Goal: Answer question/provide support

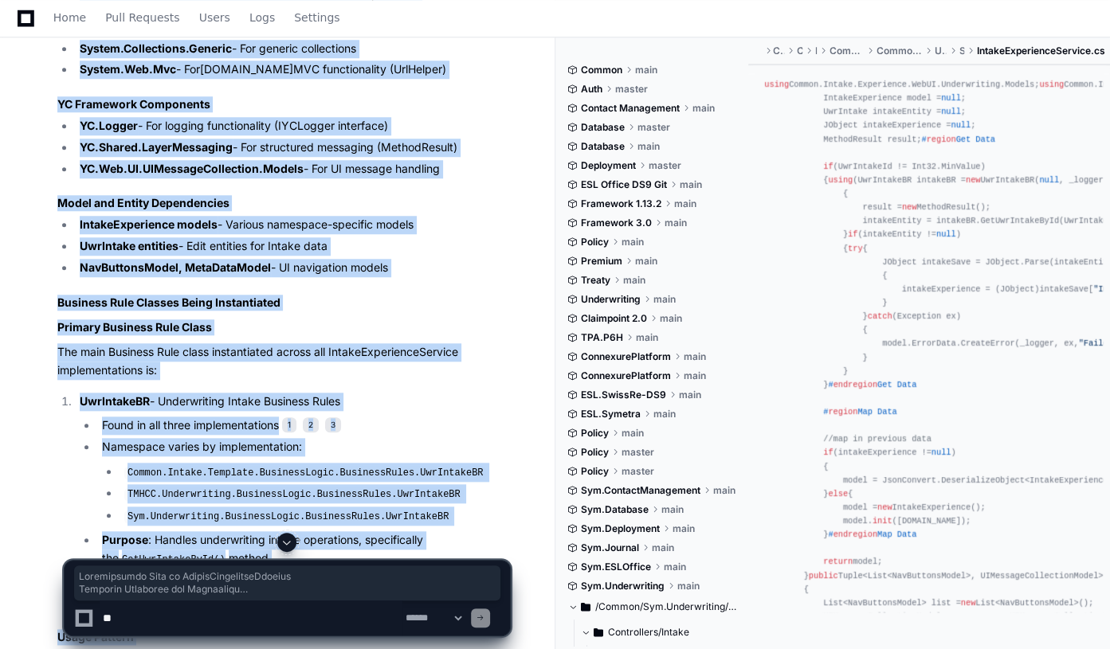
scroll to position [1185, 0]
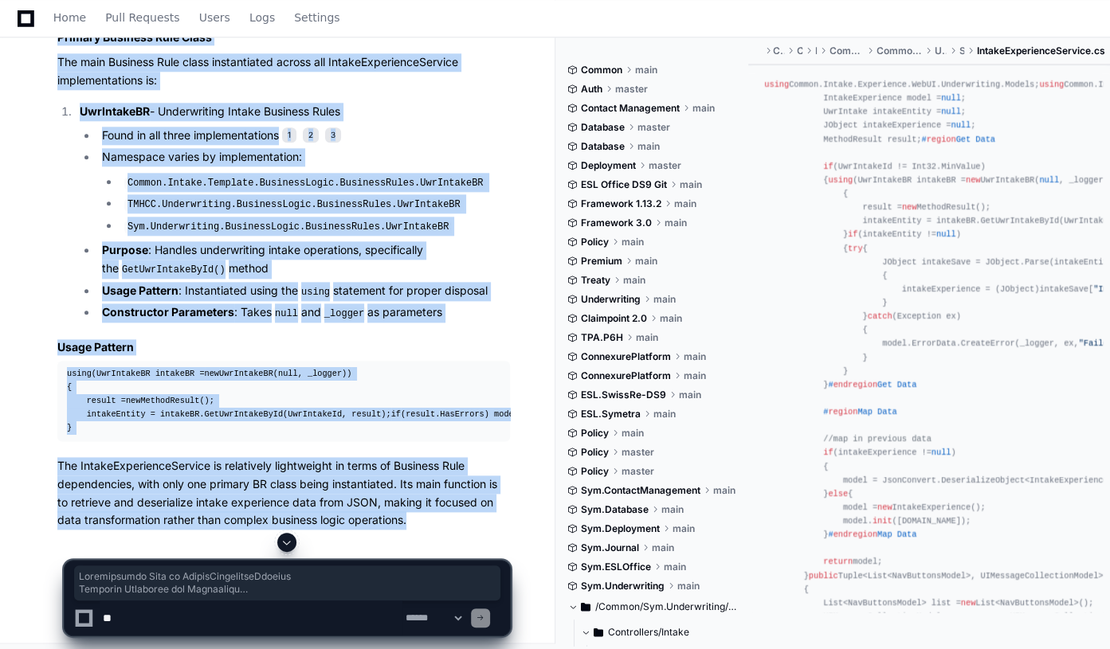
click at [453, 442] on pre "using (UwrIntakeBR intakeBR = new UwrIntakeBR( null , _logger)) { result = new …" at bounding box center [283, 401] width 453 height 81
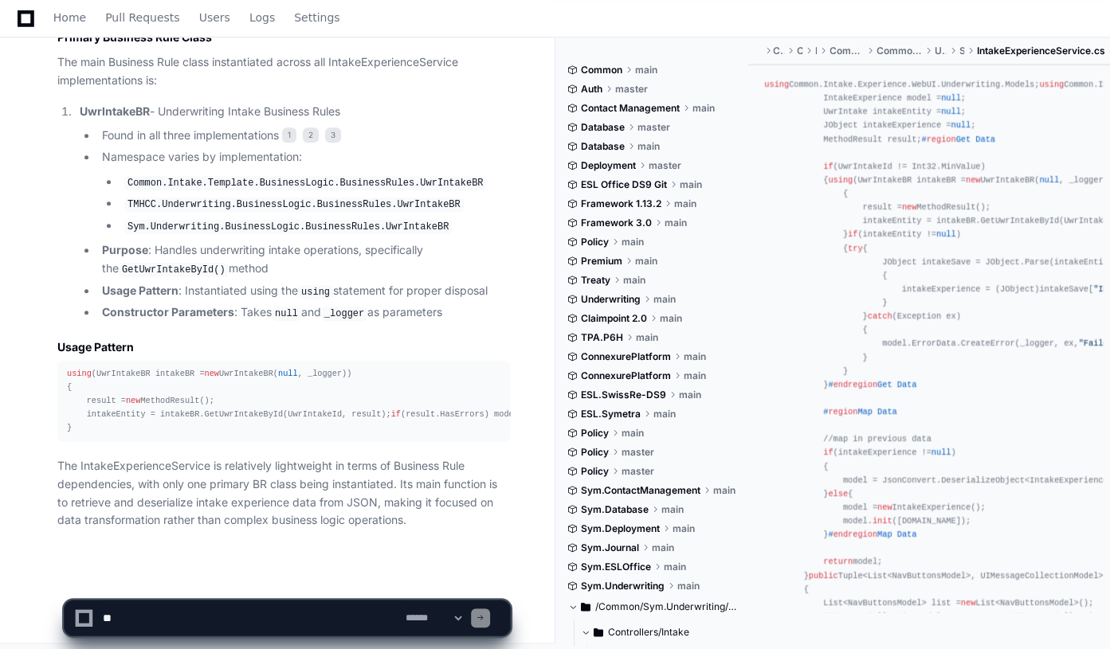
scroll to position [1201, 0]
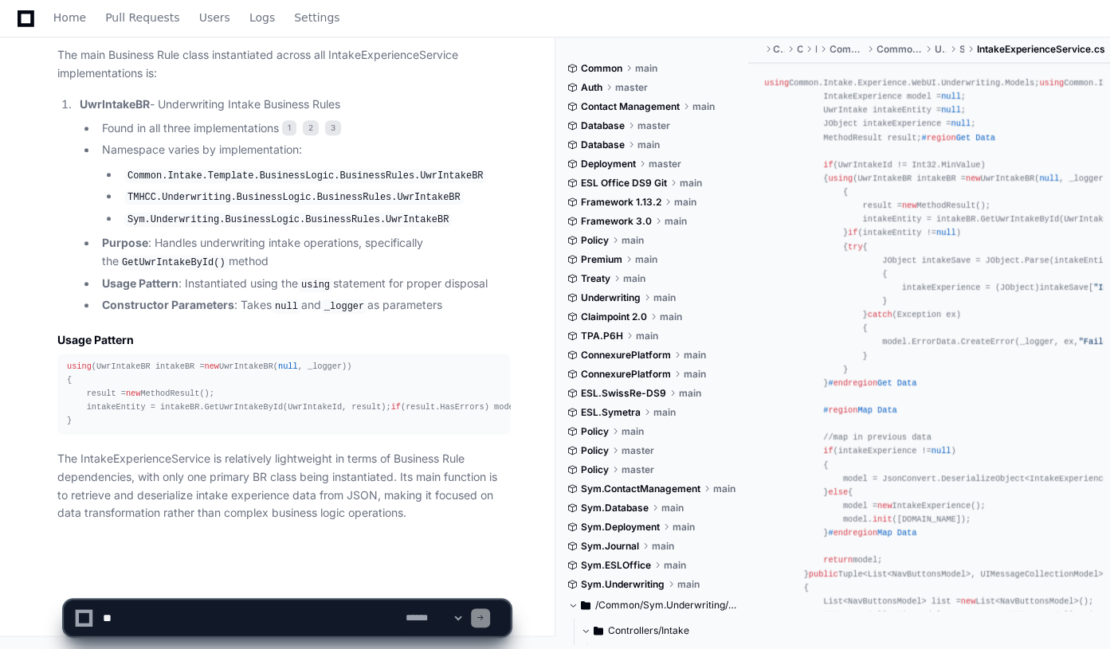
click at [150, 617] on textarea at bounding box center [251, 618] width 303 height 35
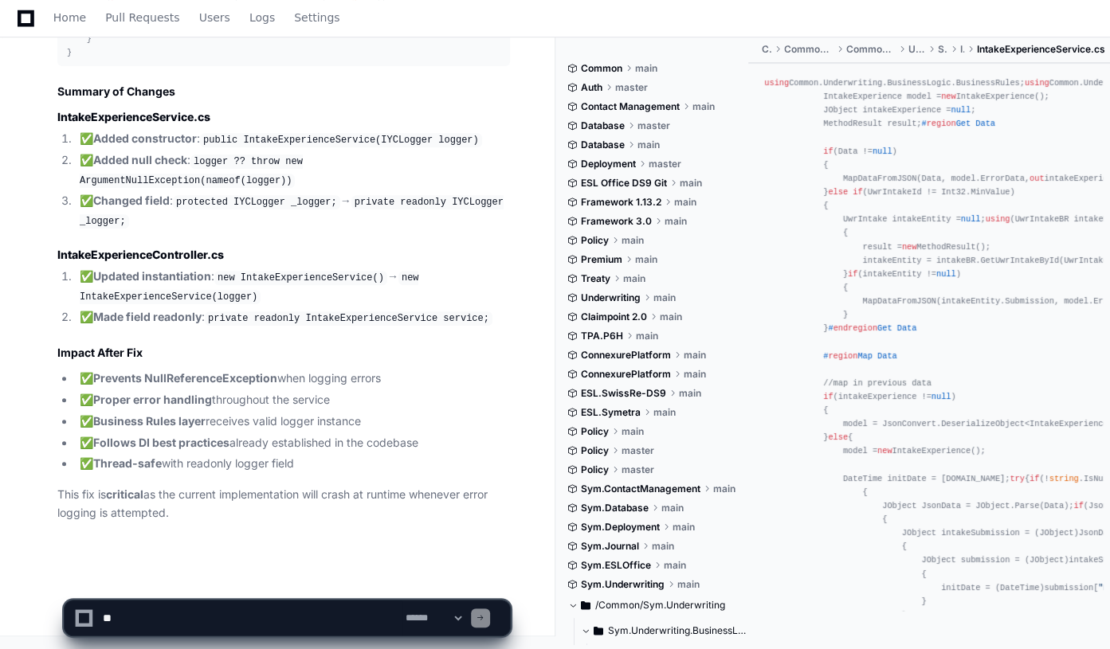
scroll to position [11304, 0]
click at [123, 613] on textarea "To enrich screen reader interactions, please activate Accessibility in Grammarl…" at bounding box center [251, 618] width 303 height 35
paste textarea "**********"
type textarea "**********"
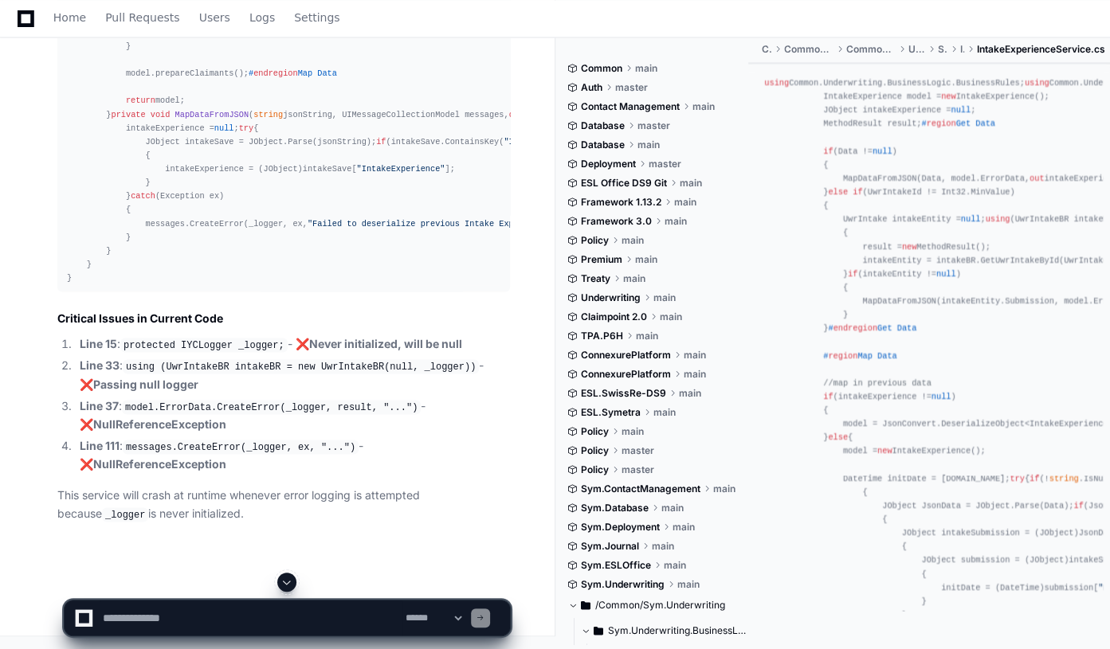
scroll to position [13566, 0]
click at [112, 618] on textarea "To enrich screen reader interactions, please activate Accessibility in Grammarl…" at bounding box center [251, 618] width 303 height 35
paste textarea "**********"
type textarea "**********"
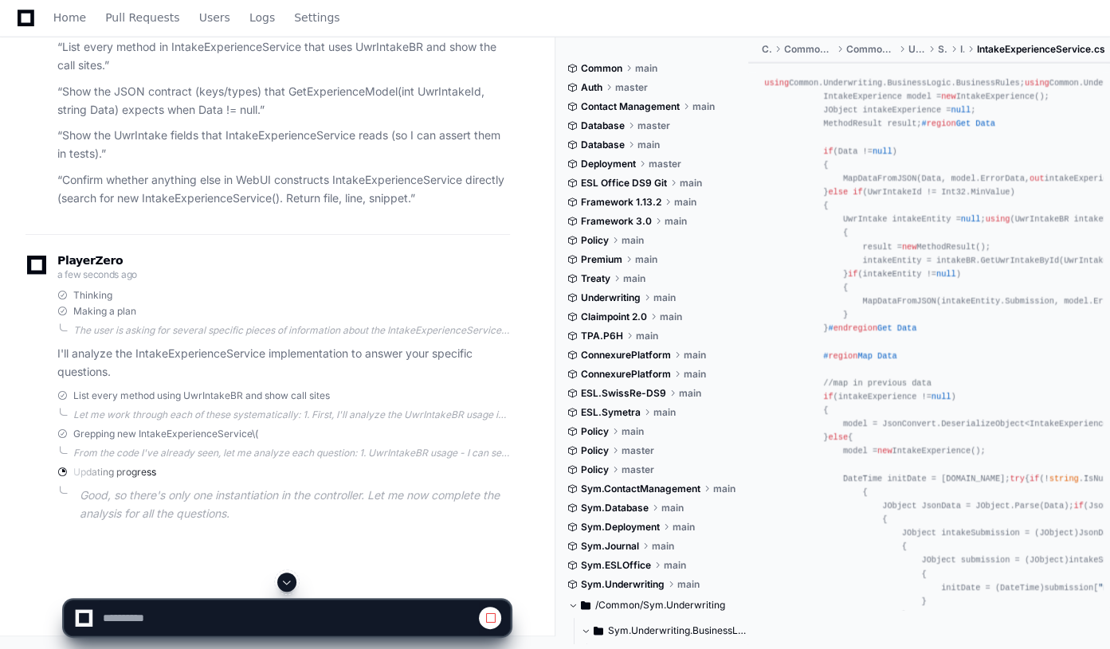
scroll to position [12033, 0]
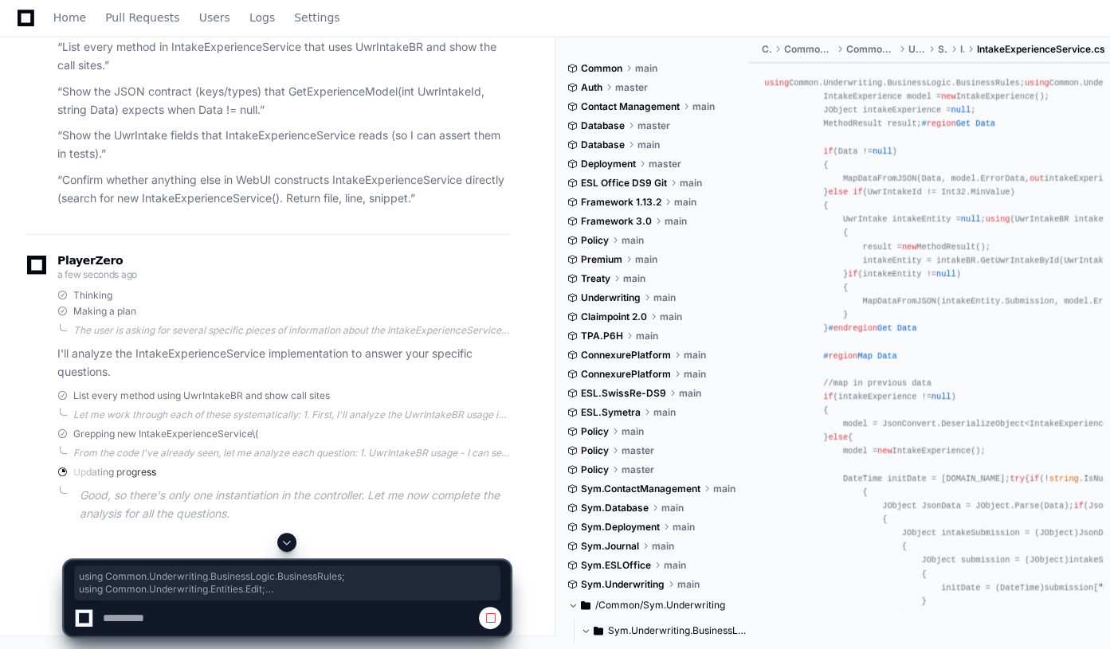
drag, startPoint x: 67, startPoint y: 276, endPoint x: 135, endPoint y: 445, distance: 182.3
copy div "using Common.Underwriting.BusinessLogic.BusinessRules; using Common.Underwritin…"
click at [290, 544] on span at bounding box center [286, 542] width 13 height 13
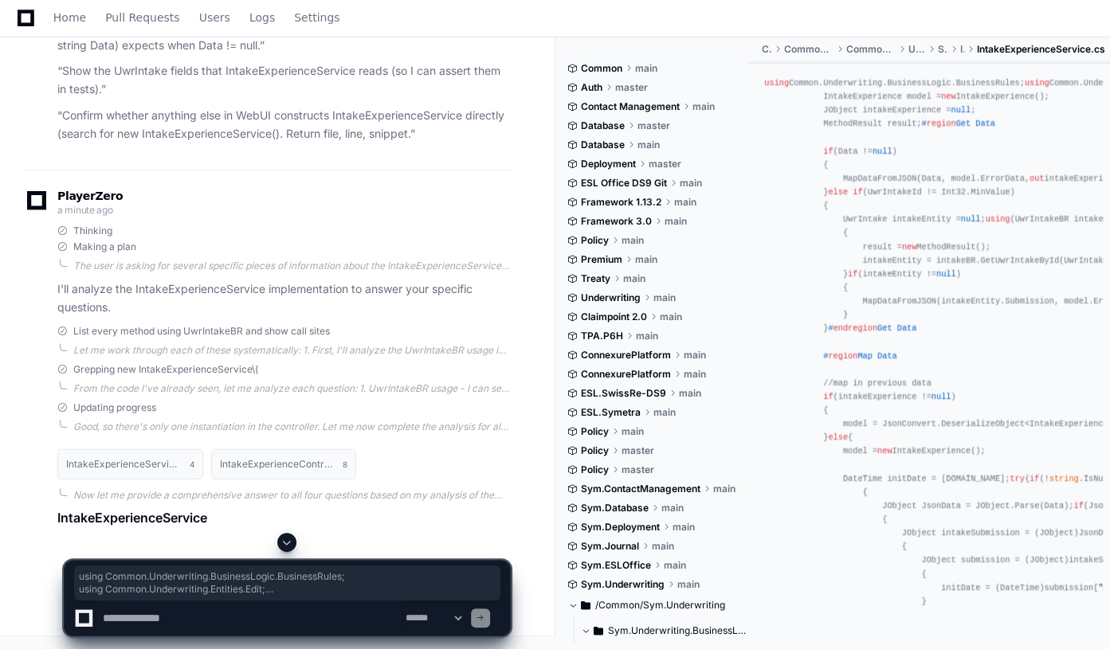
scroll to position [12105, 0]
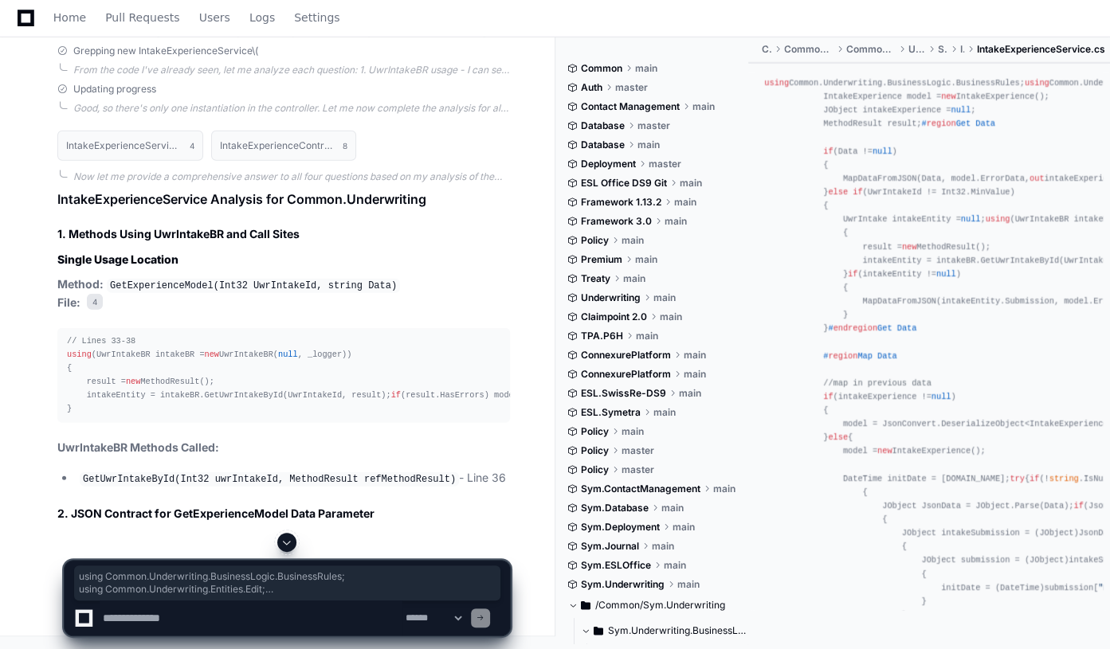
drag, startPoint x: 63, startPoint y: 206, endPoint x: 302, endPoint y: 345, distance: 276.7
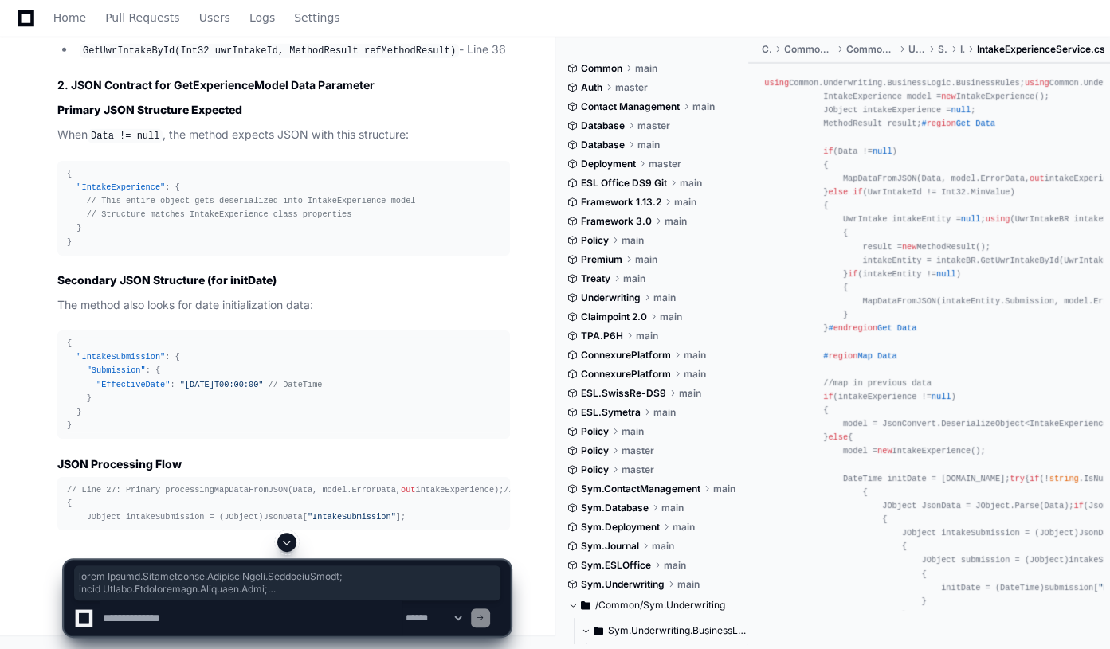
scroll to position [13663, 0]
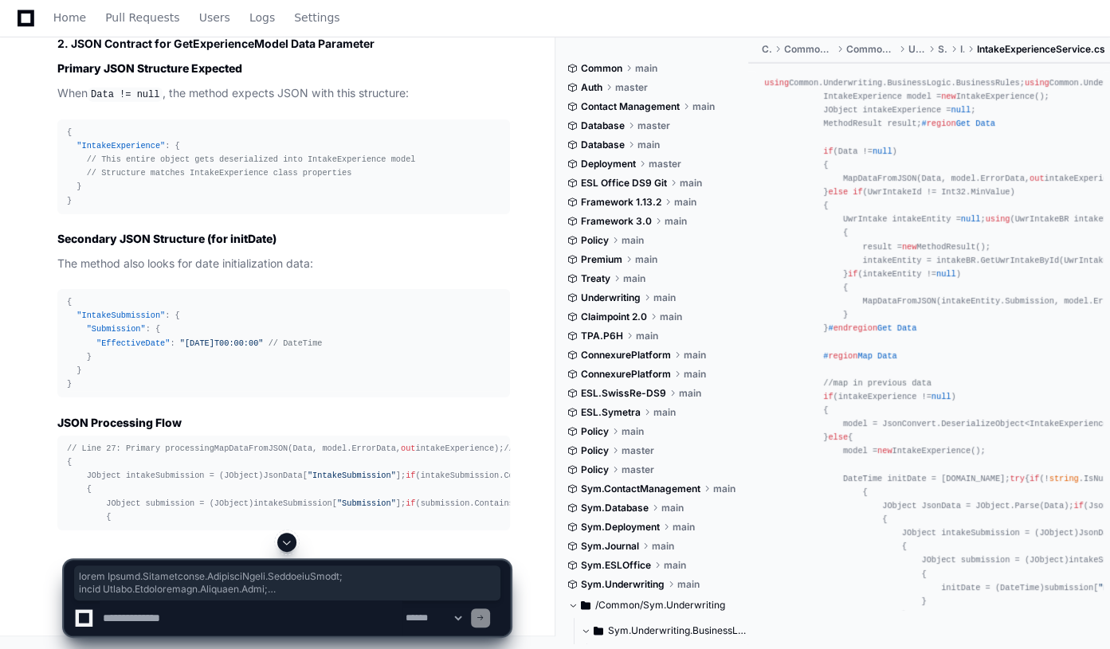
drag, startPoint x: 60, startPoint y: 202, endPoint x: 203, endPoint y: 422, distance: 263.2
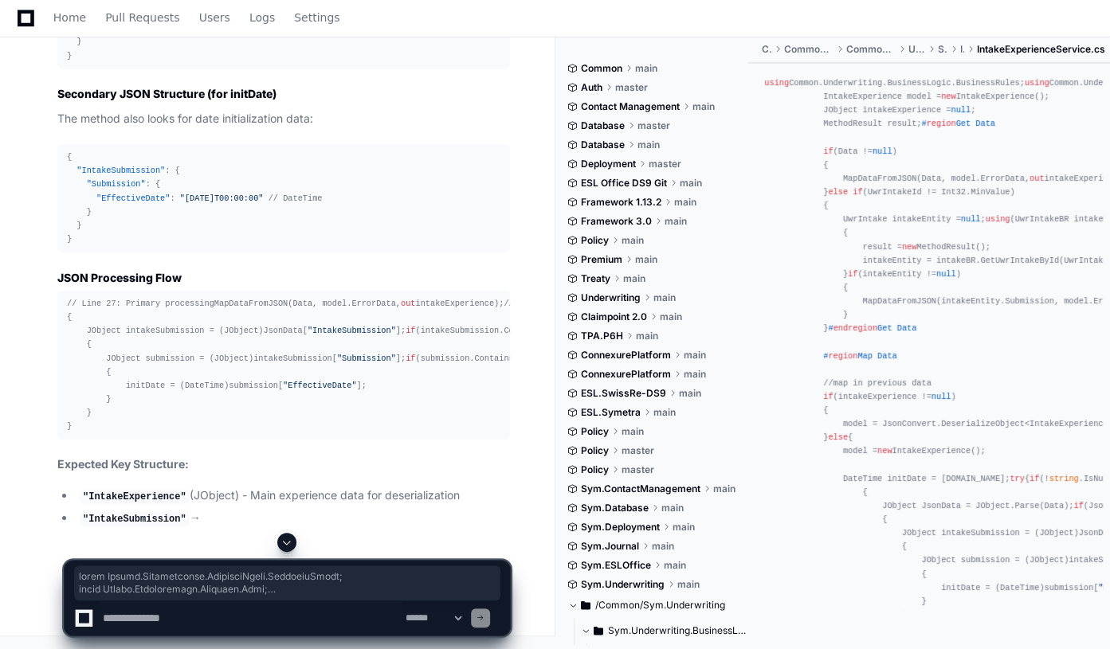
copy article "using Common.Underwriting.BusinessLogic.BusinessRules; using Common.Underwritin…"
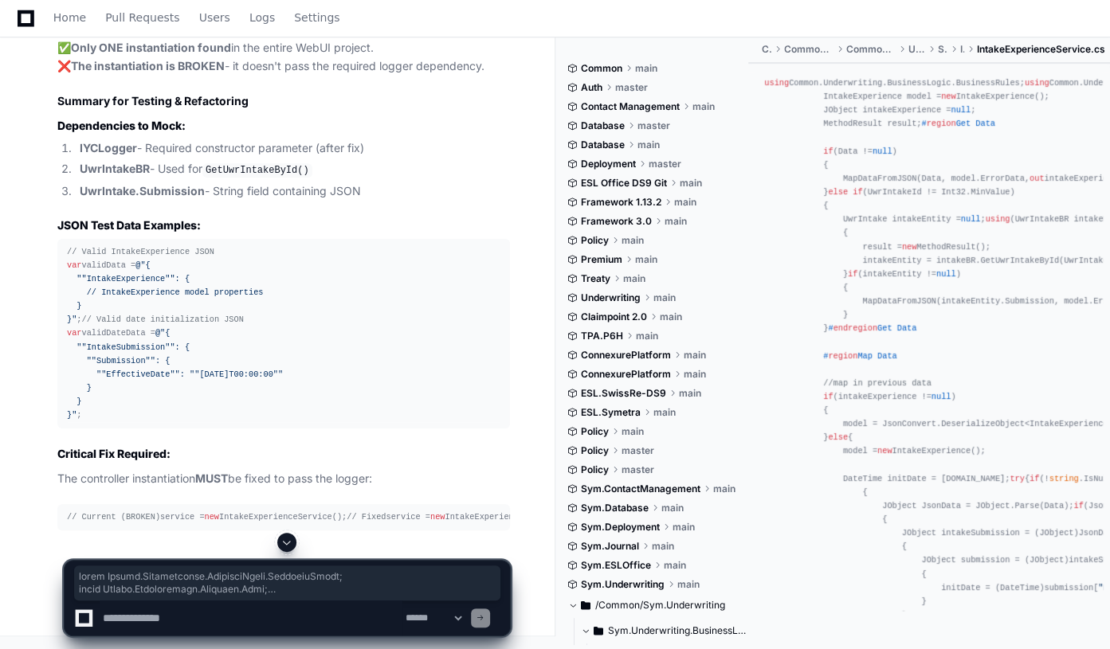
scroll to position [14886, 0]
click at [284, 542] on span at bounding box center [286, 542] width 13 height 13
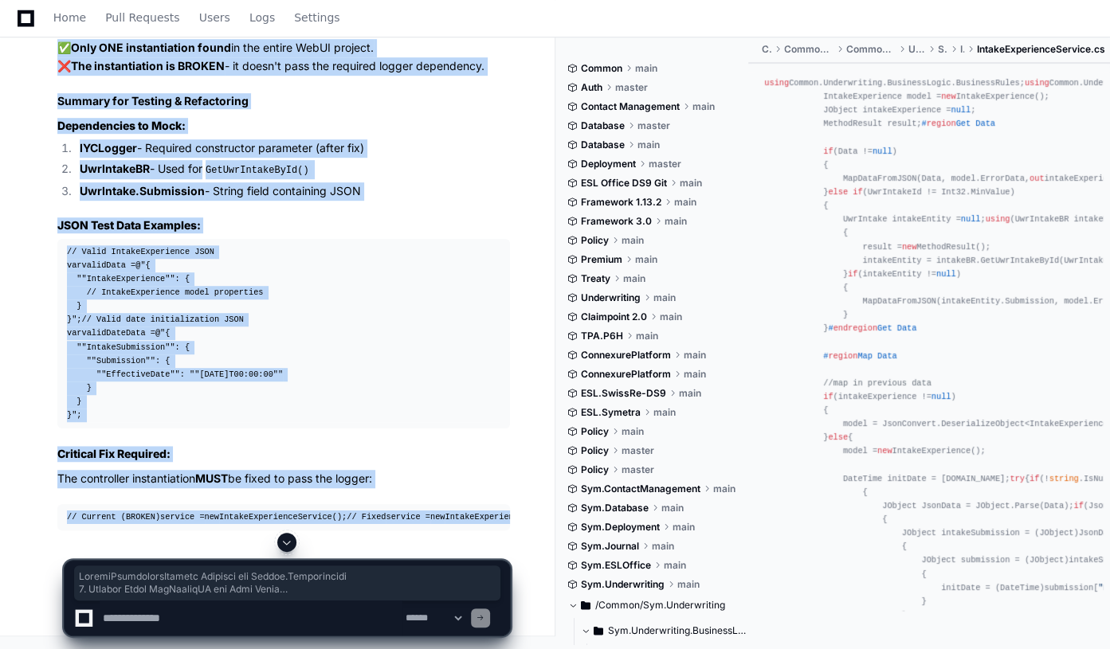
scroll to position [16480, 0]
drag, startPoint x: 49, startPoint y: 264, endPoint x: 288, endPoint y: 531, distance: 357.1
copy article "IntakeExperienceService Analysis for Common.Underwriting 1. Methods Using UwrIn…"
